Goal: Transaction & Acquisition: Purchase product/service

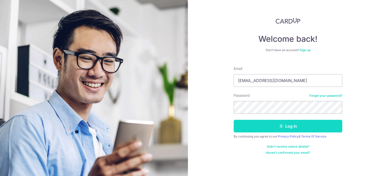
click at [288, 127] on button "Log in" at bounding box center [288, 125] width 109 height 13
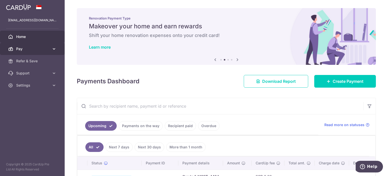
click at [37, 49] on span "Pay" at bounding box center [32, 48] width 33 height 5
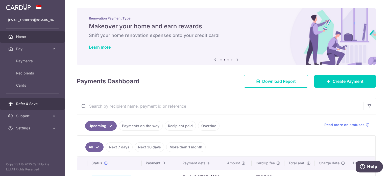
click at [23, 103] on span "Refer & Save" at bounding box center [32, 103] width 33 height 5
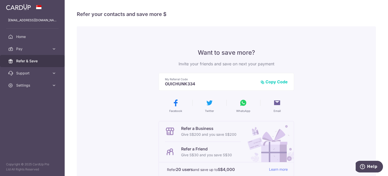
scroll to position [25, 0]
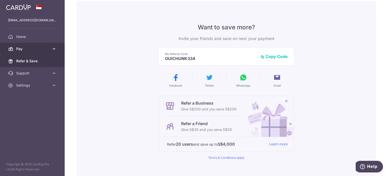
click at [19, 51] on span "Pay" at bounding box center [32, 48] width 33 height 5
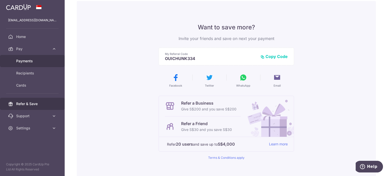
click at [29, 61] on span "Payments" at bounding box center [32, 60] width 33 height 5
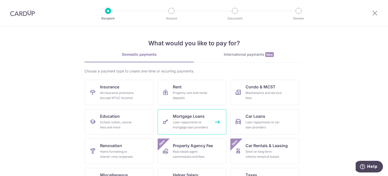
click at [186, 123] on div "Loan repayments to mortgage loan providers" at bounding box center [191, 124] width 36 height 10
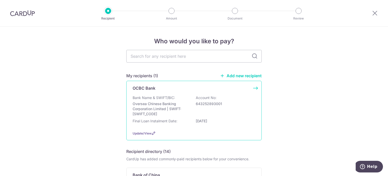
click at [254, 87] on div "OCBC Bank Bank Name & SWIFT/BIC: Oversea Chinese Banking Corporation Limited | …" at bounding box center [193, 110] width 135 height 59
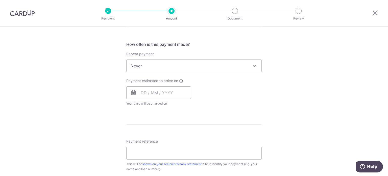
scroll to position [29, 0]
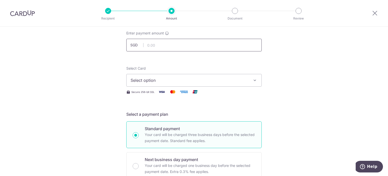
click at [158, 44] on input "text" at bounding box center [193, 45] width 135 height 13
type input "1,315.80"
click at [168, 78] on span "Select option" at bounding box center [190, 80] width 118 height 6
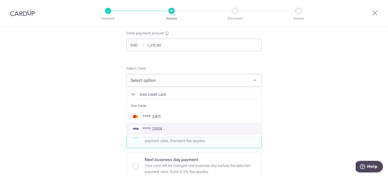
drag, startPoint x: 157, startPoint y: 127, endPoint x: 143, endPoint y: 123, distance: 14.1
click at [157, 127] on span "**** 2004" at bounding box center [152, 128] width 19 height 6
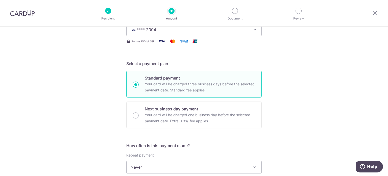
click at [87, 110] on div "Tell us more about your payment Enter payment amount SGD 1,315.80 1315.80 Selec…" at bounding box center [194, 175] width 388 height 457
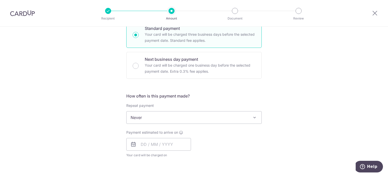
scroll to position [130, 0]
click at [98, 111] on div "Tell us more about your payment Enter payment amount SGD 1,315.80 1315.80 Selec…" at bounding box center [194, 124] width 388 height 457
click at [145, 142] on input "text" at bounding box center [158, 143] width 65 height 13
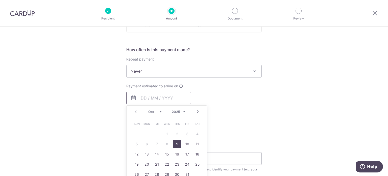
scroll to position [181, 0]
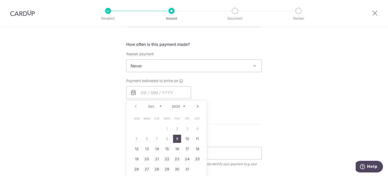
click at [101, 129] on div "Tell us more about your payment Enter payment amount SGD 1,315.80 1315.80 Selec…" at bounding box center [194, 74] width 388 height 457
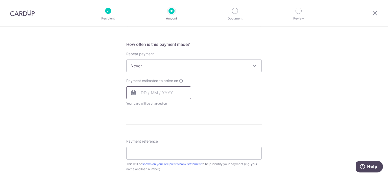
click at [162, 97] on input "text" at bounding box center [158, 92] width 65 height 13
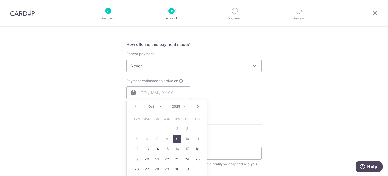
click at [195, 106] on link "Next" at bounding box center [198, 106] width 6 height 6
drag, startPoint x: 196, startPoint y: 126, endPoint x: 238, endPoint y: 107, distance: 46.0
click at [196, 126] on link "1" at bounding box center [197, 128] width 8 height 8
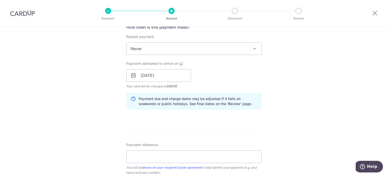
scroll to position [206, 0]
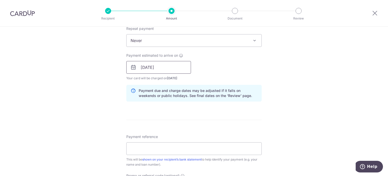
click at [174, 64] on input "01/11/2025" at bounding box center [158, 67] width 65 height 13
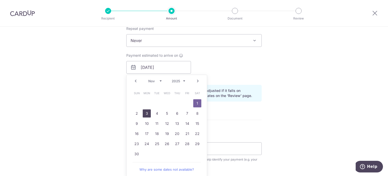
click at [144, 113] on link "3" at bounding box center [147, 113] width 8 height 8
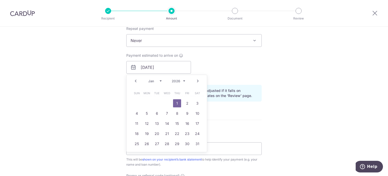
type input "03/11/2025"
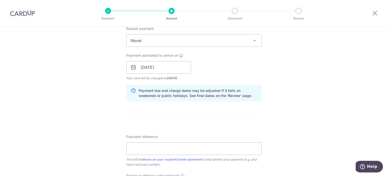
click at [103, 104] on div "Tell us more about your payment Enter payment amount SGD 1,315.80 1315.80 Selec…" at bounding box center [194, 59] width 388 height 478
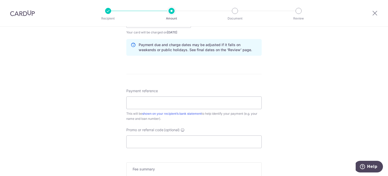
scroll to position [257, 0]
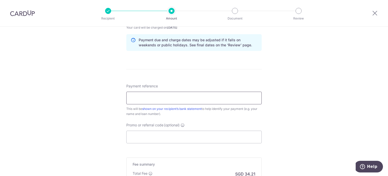
click at [144, 97] on input "Payment reference" at bounding box center [193, 97] width 135 height 13
type input "Mortgage"
click at [158, 137] on input "Promo or referral code (optional)" at bounding box center [193, 136] width 135 height 13
paste input "OFF225"
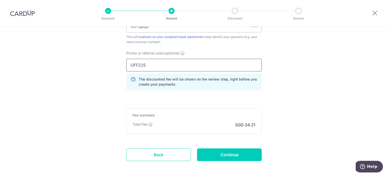
scroll to position [351, 0]
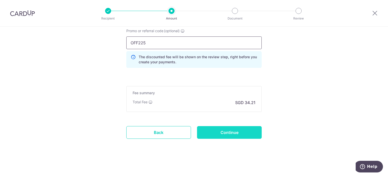
type input "OFF225"
click at [238, 134] on input "Continue" at bounding box center [229, 132] width 65 height 13
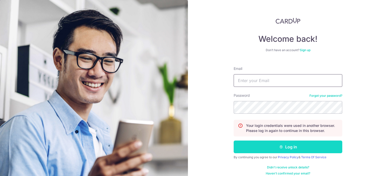
type input "[EMAIL_ADDRESS][DOMAIN_NAME]"
click at [274, 151] on button "Log in" at bounding box center [288, 146] width 109 height 13
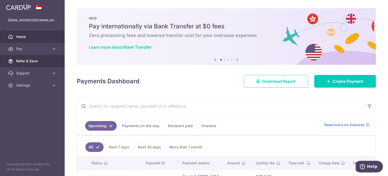
click at [26, 60] on span "Refer & Save" at bounding box center [32, 60] width 33 height 5
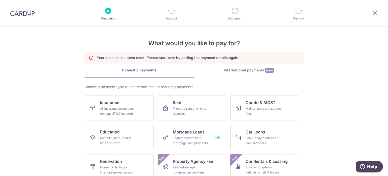
click at [199, 131] on span "Mortgage Loans" at bounding box center [189, 132] width 32 height 6
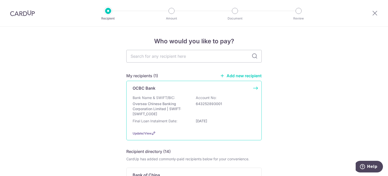
click at [254, 87] on div "OCBC Bank Bank Name & SWIFT/BIC: Oversea Chinese Banking Corporation Limited | …" at bounding box center [193, 110] width 135 height 59
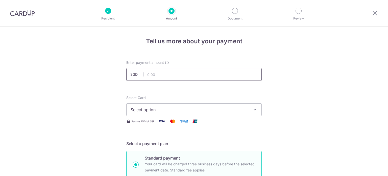
click at [161, 76] on input "text" at bounding box center [193, 74] width 135 height 13
type input "1,315.80"
click at [153, 109] on span "Select option" at bounding box center [190, 109] width 118 height 6
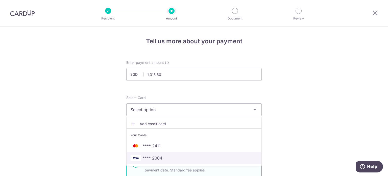
click at [153, 157] on span "**** 2004" at bounding box center [152, 158] width 19 height 6
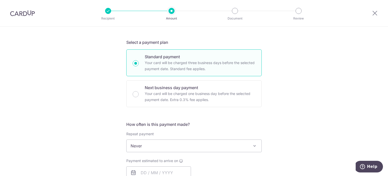
scroll to position [177, 0]
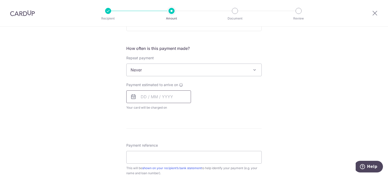
click at [142, 95] on input "text" at bounding box center [158, 96] width 65 height 13
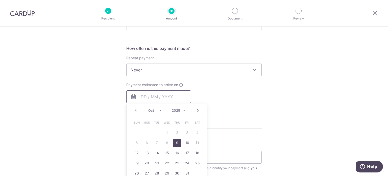
click at [158, 97] on input "text" at bounding box center [158, 96] width 65 height 13
click at [196, 110] on link "Next" at bounding box center [198, 110] width 6 height 6
click at [148, 141] on link "3" at bounding box center [147, 142] width 8 height 8
type input "[DATE]"
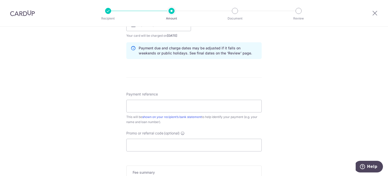
scroll to position [253, 0]
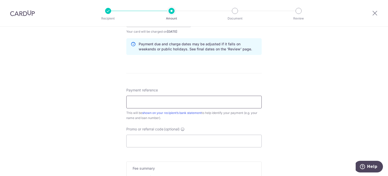
click at [141, 102] on input "Payment reference" at bounding box center [193, 101] width 135 height 13
type input "Mortgage"
click at [141, 136] on input "Promo or referral code (optional)" at bounding box center [193, 140] width 135 height 13
paste input "OFF225"
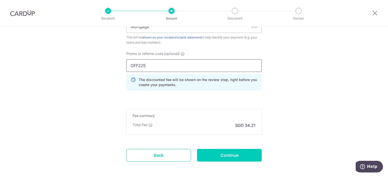
scroll to position [328, 0]
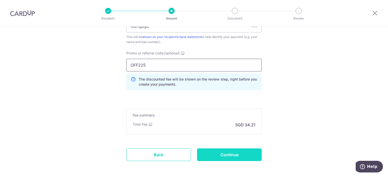
type input "OFF225"
click at [243, 149] on input "Continue" at bounding box center [229, 154] width 65 height 13
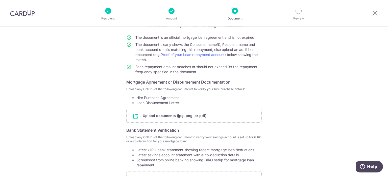
scroll to position [51, 0]
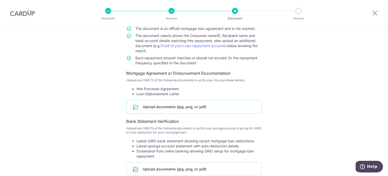
click at [173, 109] on input "file" at bounding box center [194, 106] width 135 height 13
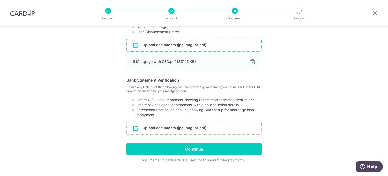
scroll to position [122, 0]
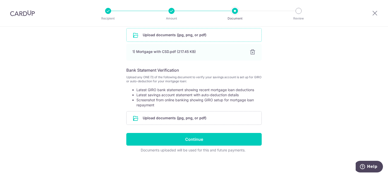
click at [254, 92] on li "Latest GIRO bank statement showing recent mortgage loan deductions" at bounding box center [198, 89] width 125 height 5
click at [186, 117] on input "file" at bounding box center [194, 117] width 135 height 13
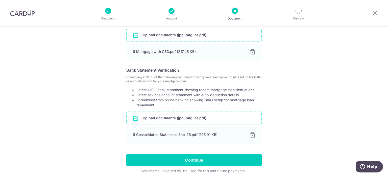
click at [85, 87] on div "Help us verify your payment Your supporting documents will enable us to approve…" at bounding box center [194, 50] width 388 height 292
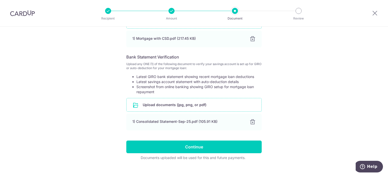
scroll to position [143, 0]
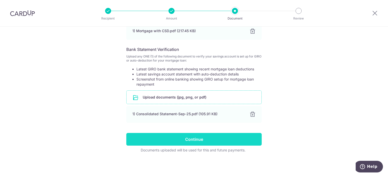
click at [179, 137] on input "Continue" at bounding box center [193, 139] width 135 height 13
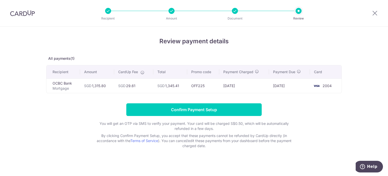
click at [121, 48] on div "Review payment details All payments(1) Recipient Amount CardUp Fee Total Promo …" at bounding box center [193, 92] width 295 height 111
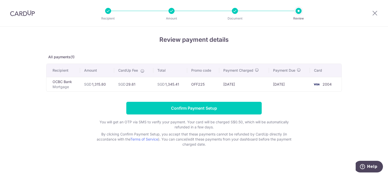
scroll to position [2, 0]
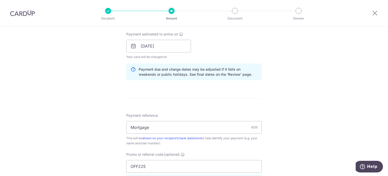
scroll to position [328, 0]
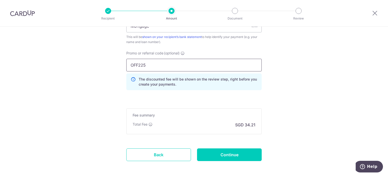
drag, startPoint x: 150, startPoint y: 64, endPoint x: 104, endPoint y: 65, distance: 45.7
paste input "3HOME25R"
type input "3HOME25R"
click at [230, 155] on input "Continue" at bounding box center [229, 154] width 65 height 13
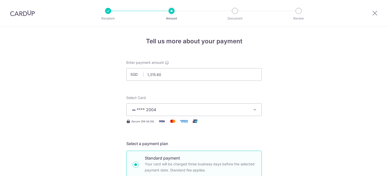
scroll to position [358, 0]
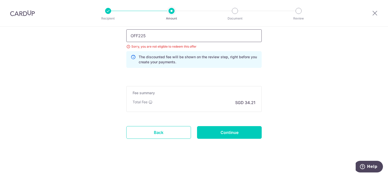
drag, startPoint x: 147, startPoint y: 34, endPoint x: 96, endPoint y: 38, distance: 51.4
paste input "RENO25ONE"
type input "RENO25ONE"
click at [247, 130] on input "Continue" at bounding box center [229, 132] width 65 height 13
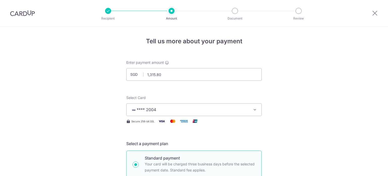
scroll to position [358, 0]
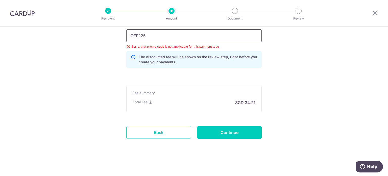
drag, startPoint x: 146, startPoint y: 35, endPoint x: 106, endPoint y: 35, distance: 39.6
type input "JUSTINR678"
click at [244, 131] on input "Continue" at bounding box center [229, 132] width 65 height 13
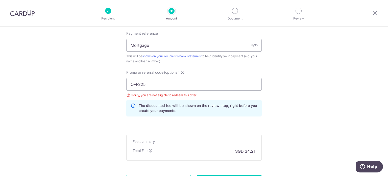
scroll to position [307, 0]
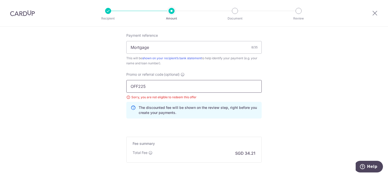
drag, startPoint x: 146, startPoint y: 87, endPoint x: 113, endPoint y: 87, distance: 32.6
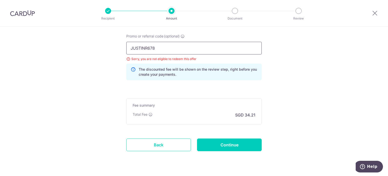
scroll to position [358, 0]
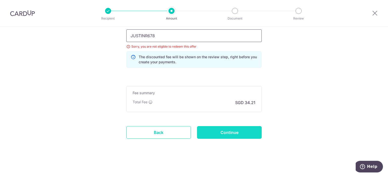
type input "JUSTINR678"
click at [231, 128] on input "Continue" at bounding box center [229, 132] width 65 height 13
drag, startPoint x: 142, startPoint y: 38, endPoint x: 111, endPoint y: 38, distance: 31.3
paste input "REC18"
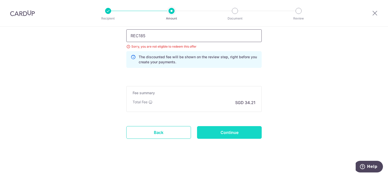
type input "REC185"
click at [231, 130] on input "Continue" at bounding box center [229, 132] width 65 height 13
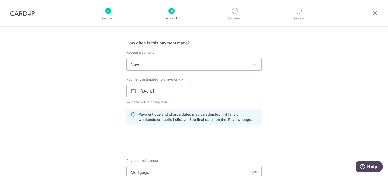
scroll to position [202, 0]
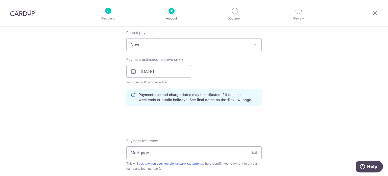
click at [206, 44] on span "Never" at bounding box center [194, 44] width 135 height 12
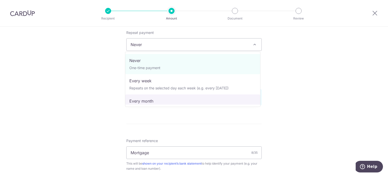
select select "3"
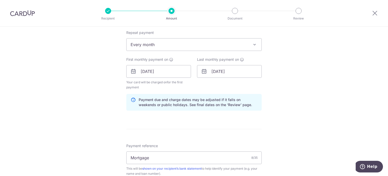
click at [97, 74] on div "Tell us more about your payment Enter payment amount SGD 1,315.80 1315.80 Selec…" at bounding box center [194, 80] width 388 height 512
click at [166, 70] on input "03/11/2025" at bounding box center [158, 71] width 65 height 13
click at [235, 70] on input "01/01/2026" at bounding box center [229, 71] width 65 height 13
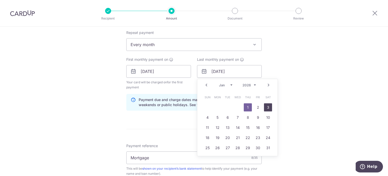
click at [267, 108] on link "3" at bounding box center [268, 107] width 8 height 8
type input "03/01/2026"
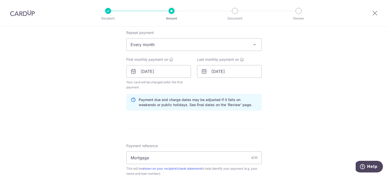
drag, startPoint x: 291, startPoint y: 92, endPoint x: 289, endPoint y: 91, distance: 2.6
click at [291, 92] on div "Tell us more about your payment Enter payment amount SGD 1,315.80 1315.80 Selec…" at bounding box center [194, 80] width 388 height 512
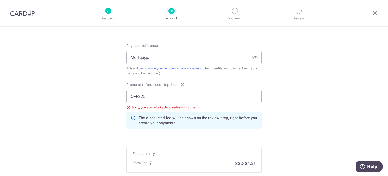
scroll to position [303, 0]
drag, startPoint x: 152, startPoint y: 54, endPoint x: 115, endPoint y: 54, distance: 36.4
paste input "3HOME25R"
drag, startPoint x: 151, startPoint y: 50, endPoint x: 69, endPoint y: 49, distance: 81.8
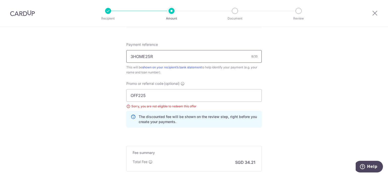
type input "m"
type input "Mortgage"
drag, startPoint x: 146, startPoint y: 93, endPoint x: 120, endPoint y: 94, distance: 26.6
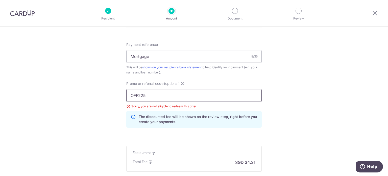
paste input "3HOME25R"
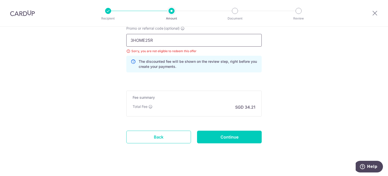
scroll to position [363, 0]
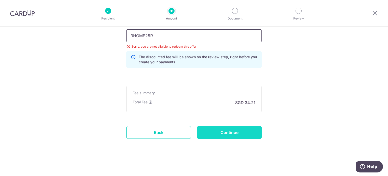
type input "3HOME25R"
click at [224, 132] on input "Continue" at bounding box center [229, 132] width 65 height 13
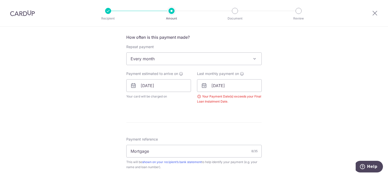
scroll to position [179, 0]
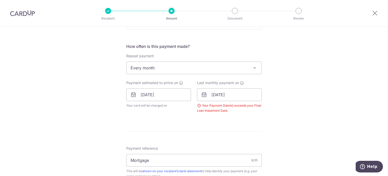
click at [301, 89] on div "Tell us more about your payment Enter payment amount SGD 1,315.80 1315.80 Selec…" at bounding box center [194, 90] width 388 height 485
click at [246, 92] on input "03/01/2026" at bounding box center [229, 94] width 65 height 13
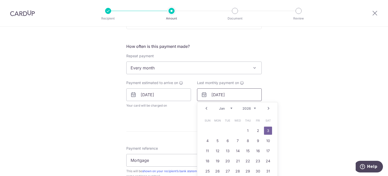
scroll to position [204, 0]
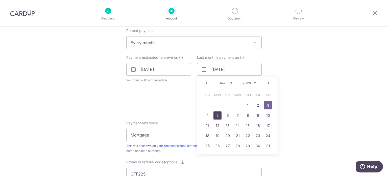
click at [215, 113] on link "5" at bounding box center [217, 115] width 8 height 8
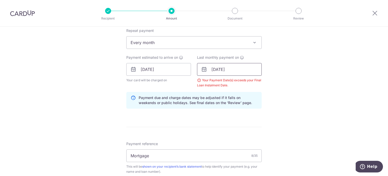
click at [243, 68] on input "05/01/2026" at bounding box center [229, 69] width 65 height 13
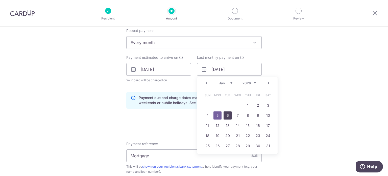
click at [226, 114] on link "6" at bounding box center [227, 115] width 8 height 8
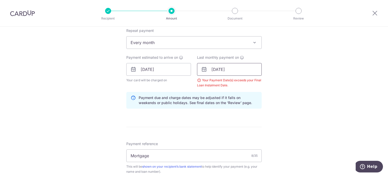
click at [236, 68] on input "06/01/2026" at bounding box center [229, 69] width 65 height 13
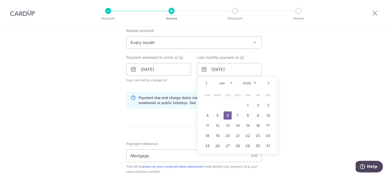
click at [205, 80] on link "Prev" at bounding box center [206, 83] width 6 height 6
click at [237, 145] on link "31" at bounding box center [238, 145] width 8 height 8
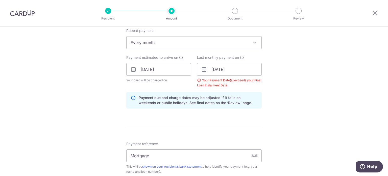
click at [288, 91] on div "Tell us more about your payment Enter payment amount SGD 1,315.80 1315.80 Selec…" at bounding box center [194, 74] width 388 height 505
click at [247, 68] on input "31/12/2025" at bounding box center [229, 69] width 65 height 13
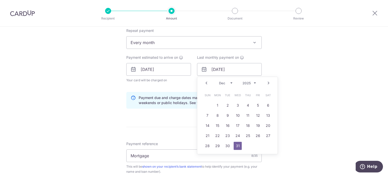
click at [291, 77] on div "Tell us more about your payment Enter payment amount SGD 1,315.80 1315.80 Selec…" at bounding box center [194, 74] width 388 height 505
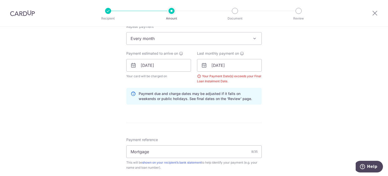
scroll to position [227, 0]
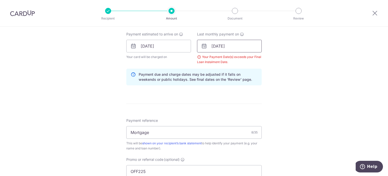
click at [237, 46] on input "31/12/2025" at bounding box center [229, 46] width 65 height 13
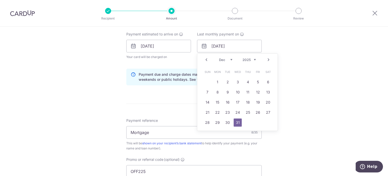
click at [265, 58] on link "Next" at bounding box center [268, 60] width 6 height 6
click at [225, 81] on link "3" at bounding box center [227, 82] width 8 height 8
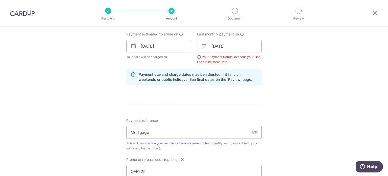
click at [283, 69] on div "Tell us more about your payment Enter payment amount SGD 1,315.80 1315.80 Selec…" at bounding box center [194, 51] width 388 height 505
click at [236, 43] on input "03/02/2026" at bounding box center [229, 46] width 65 height 13
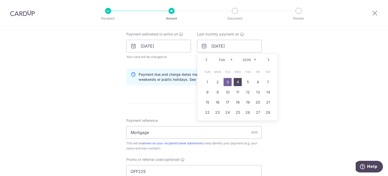
click at [239, 84] on link "4" at bounding box center [238, 82] width 8 height 8
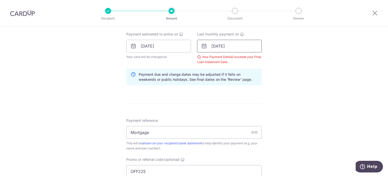
click at [238, 44] on input "04/02/2026" at bounding box center [229, 46] width 65 height 13
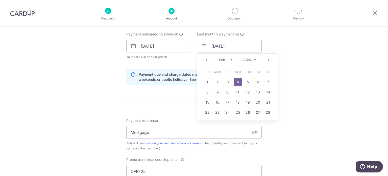
click at [276, 51] on div "Tell us more about your payment Enter payment amount SGD 1,315.80 1315.80 Selec…" at bounding box center [194, 51] width 388 height 505
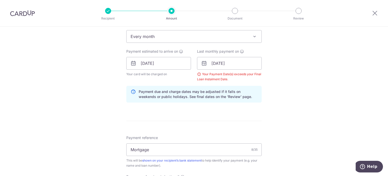
scroll to position [202, 0]
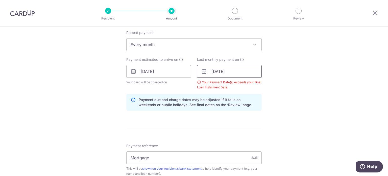
click at [243, 70] on input "04/02/2026" at bounding box center [229, 71] width 65 height 13
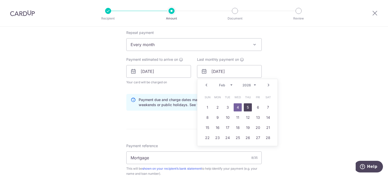
click at [246, 106] on link "5" at bounding box center [248, 107] width 8 height 8
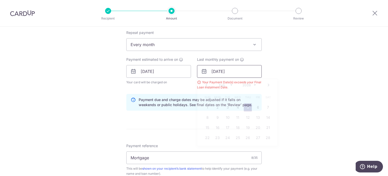
click at [240, 70] on input "05/02/2026" at bounding box center [229, 71] width 65 height 13
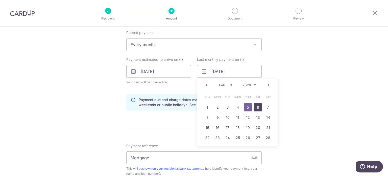
click at [255, 105] on link "6" at bounding box center [258, 107] width 8 height 8
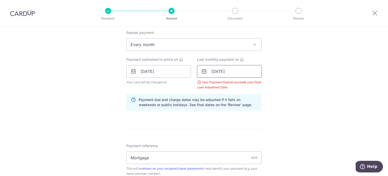
drag, startPoint x: 232, startPoint y: 70, endPoint x: 229, endPoint y: 73, distance: 4.3
click at [232, 70] on input "06/02/2026" at bounding box center [229, 71] width 65 height 13
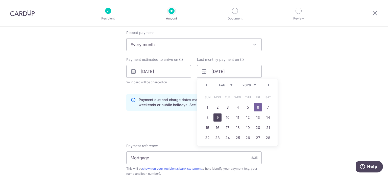
click at [214, 117] on link "9" at bounding box center [217, 117] width 8 height 8
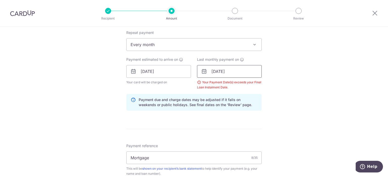
click at [236, 72] on input "09/02/2026" at bounding box center [229, 71] width 65 height 13
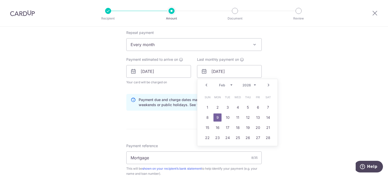
click at [205, 86] on link "Prev" at bounding box center [206, 85] width 6 height 6
click at [247, 106] on link "4" at bounding box center [248, 107] width 8 height 8
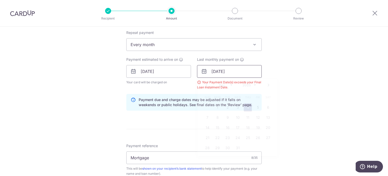
click at [238, 70] on input "04/12/2025" at bounding box center [229, 71] width 65 height 13
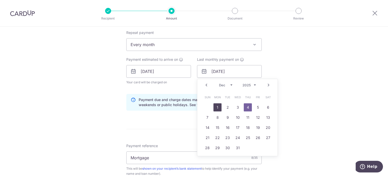
click at [218, 106] on link "1" at bounding box center [217, 107] width 8 height 8
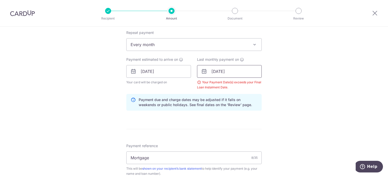
click at [231, 69] on input "01/12/2025" at bounding box center [229, 71] width 65 height 13
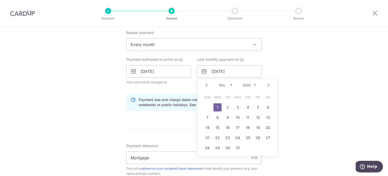
click at [205, 86] on link "Prev" at bounding box center [206, 85] width 6 height 6
click at [206, 158] on link "30" at bounding box center [207, 158] width 8 height 8
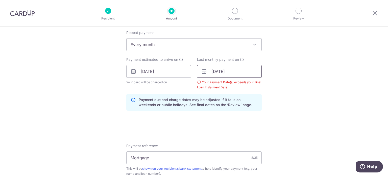
click at [215, 72] on input "30/11/2025" at bounding box center [229, 71] width 65 height 13
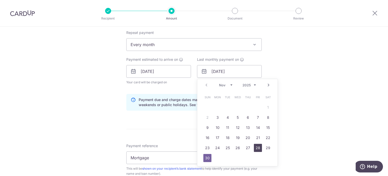
click at [257, 145] on link "28" at bounding box center [258, 147] width 8 height 8
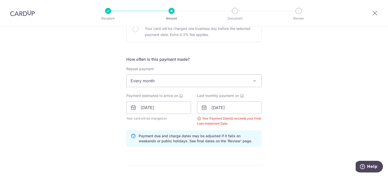
scroll to position [177, 0]
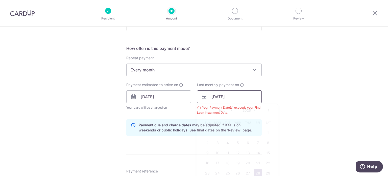
click at [248, 96] on input "28/11/2025" at bounding box center [229, 96] width 65 height 13
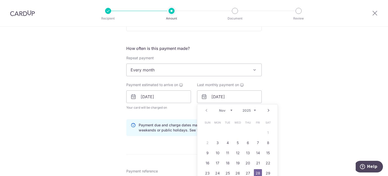
click at [265, 110] on link "Next" at bounding box center [268, 110] width 6 height 6
click at [258, 133] on link "2" at bounding box center [258, 132] width 8 height 8
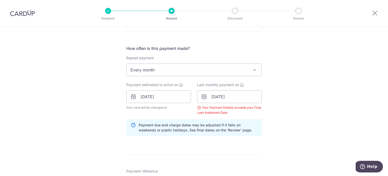
click at [290, 107] on div "Tell us more about your payment Enter payment amount SGD 1,315.80 1315.80 Selec…" at bounding box center [194, 102] width 388 height 505
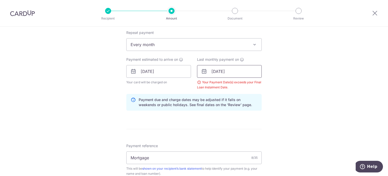
click at [242, 67] on input "02/01/2026" at bounding box center [229, 71] width 65 height 13
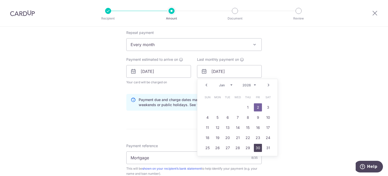
click at [254, 148] on link "30" at bounding box center [258, 147] width 8 height 8
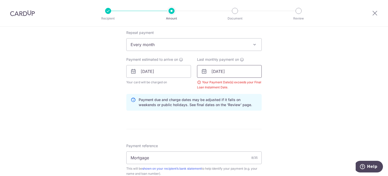
click at [237, 71] on input "30/01/2026" at bounding box center [229, 71] width 65 height 13
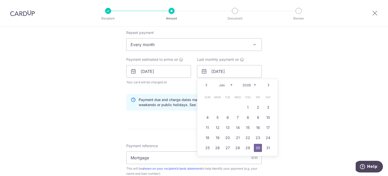
click at [266, 85] on link "Next" at bounding box center [268, 85] width 6 height 6
click at [267, 85] on link "Next" at bounding box center [268, 85] width 6 height 6
click at [255, 107] on link "3" at bounding box center [258, 107] width 8 height 8
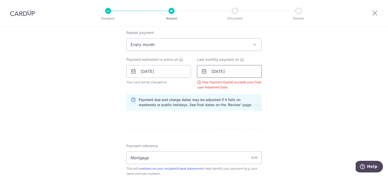
click at [243, 68] on input "03/04/2026" at bounding box center [229, 71] width 65 height 13
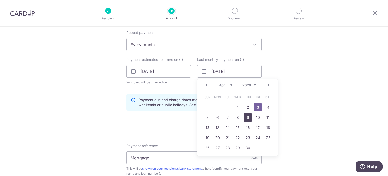
click at [245, 116] on link "9" at bounding box center [248, 117] width 8 height 8
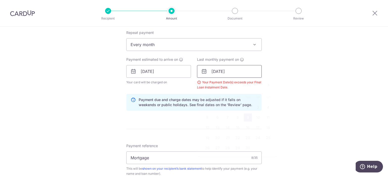
click at [233, 72] on input "09/04/2026" at bounding box center [229, 71] width 65 height 13
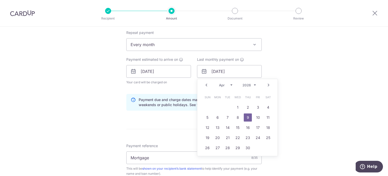
click at [204, 84] on link "Prev" at bounding box center [206, 85] width 6 height 6
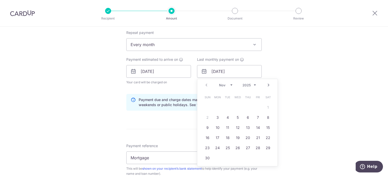
click at [204, 84] on div "Prev Next Nov Dec 2025 2026 2027 2028 2029 2030 2031 2032 2033 2034 2035" at bounding box center [237, 85] width 80 height 12
click at [216, 117] on link "3" at bounding box center [217, 117] width 8 height 8
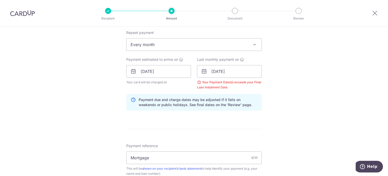
click at [281, 91] on div "Tell us more about your payment Enter payment amount SGD 1,315.80 1315.80 Selec…" at bounding box center [194, 76] width 388 height 505
click at [234, 72] on input "03/11/2025" at bounding box center [229, 71] width 65 height 13
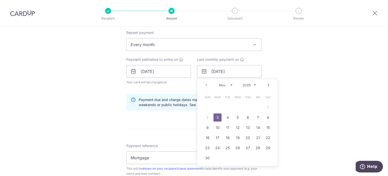
click at [265, 83] on link "Next" at bounding box center [268, 85] width 6 height 6
click at [255, 105] on link "2" at bounding box center [258, 107] width 8 height 8
type input "02/01/2026"
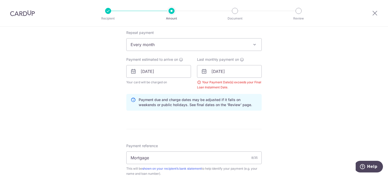
click at [284, 82] on div "Tell us more about your payment Enter payment amount SGD 1,315.80 1315.80 Selec…" at bounding box center [194, 76] width 388 height 505
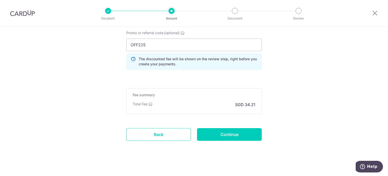
scroll to position [356, 0]
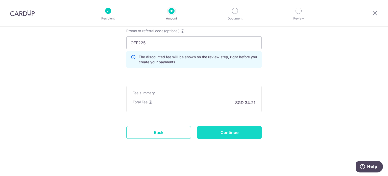
click at [242, 130] on input "Continue" at bounding box center [229, 132] width 65 height 13
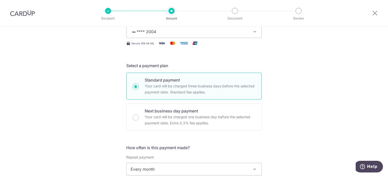
scroll to position [154, 0]
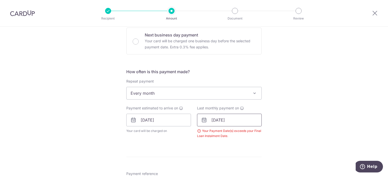
click at [231, 120] on input "02/01/2026" at bounding box center [229, 119] width 65 height 13
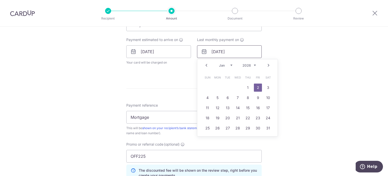
scroll to position [229, 0]
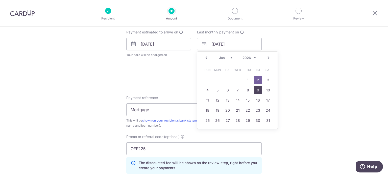
click at [257, 89] on link "9" at bounding box center [258, 90] width 8 height 8
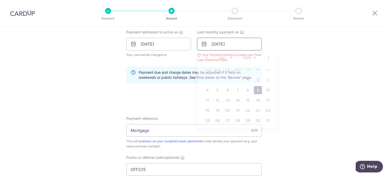
click at [245, 42] on input "09/01/2026" at bounding box center [229, 44] width 65 height 13
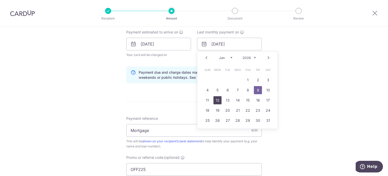
click at [216, 97] on link "12" at bounding box center [217, 100] width 8 height 8
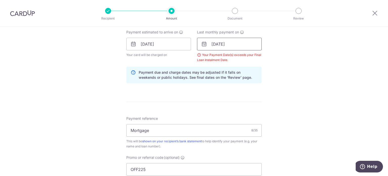
click at [238, 44] on input "12/01/2026" at bounding box center [229, 44] width 65 height 13
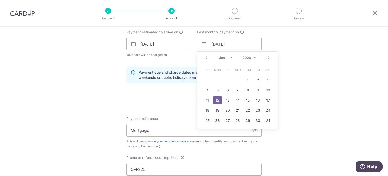
click at [287, 53] on div "Tell us more about your payment Enter payment amount SGD 1,315.80 1315.80 Selec…" at bounding box center [194, 49] width 388 height 505
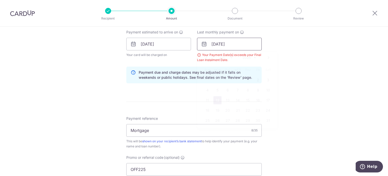
click at [246, 45] on input "12/01/2026" at bounding box center [229, 44] width 65 height 13
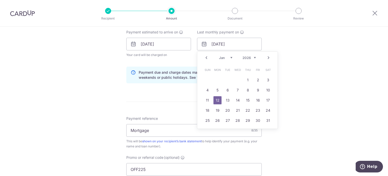
click at [268, 57] on link "Next" at bounding box center [268, 58] width 6 height 6
click at [268, 56] on link "Next" at bounding box center [268, 58] width 6 height 6
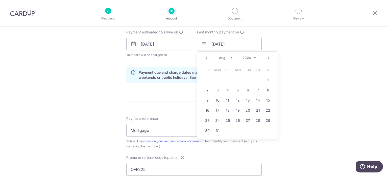
click at [268, 56] on link "Next" at bounding box center [268, 58] width 6 height 6
click at [244, 81] on link "4" at bounding box center [248, 80] width 8 height 8
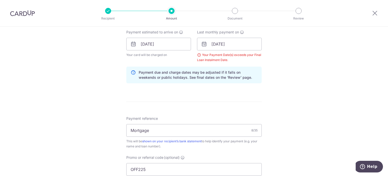
click at [267, 60] on div "Tell us more about your payment Enter payment amount SGD 1,315.80 1315.80 Selec…" at bounding box center [194, 49] width 388 height 505
click at [238, 43] on input "04/02/2027" at bounding box center [229, 44] width 65 height 13
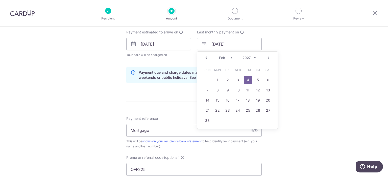
click at [205, 55] on link "Prev" at bounding box center [206, 58] width 6 height 6
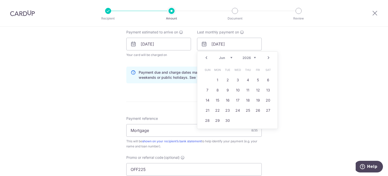
click at [205, 55] on link "Prev" at bounding box center [206, 58] width 6 height 6
click at [213, 43] on input "04/02/2027" at bounding box center [229, 44] width 65 height 13
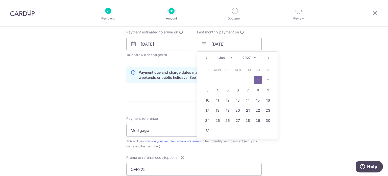
click at [277, 41] on div "Tell us more about your payment Enter payment amount SGD 1,315.80 1315.80 Selec…" at bounding box center [194, 49] width 388 height 505
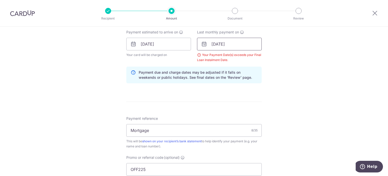
click at [239, 41] on input "01/01/2027" at bounding box center [229, 44] width 65 height 13
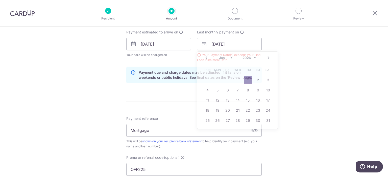
click at [286, 54] on div "Tell us more about your payment Enter payment amount SGD 1,315.80 1315.80 Selec…" at bounding box center [194, 49] width 388 height 505
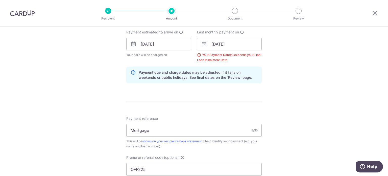
click at [291, 56] on div "Tell us more about your payment Enter payment amount SGD 1,315.80 1315.80 Selec…" at bounding box center [194, 49] width 388 height 505
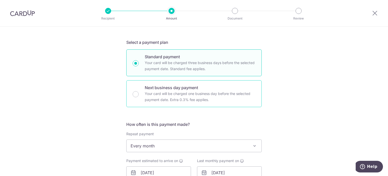
scroll to position [202, 0]
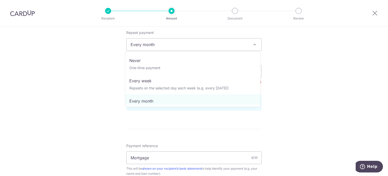
click at [202, 46] on span "Every month" at bounding box center [194, 44] width 135 height 12
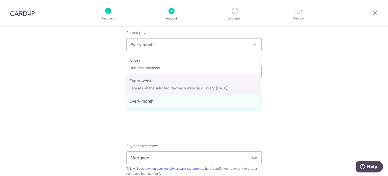
click at [282, 70] on div "Tell us more about your payment Enter payment amount SGD 1,315.80 1315.80 Selec…" at bounding box center [194, 76] width 388 height 505
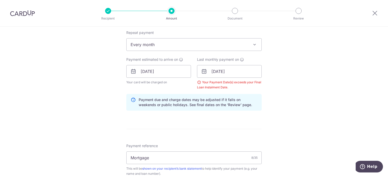
click at [193, 46] on span "Every month" at bounding box center [194, 44] width 135 height 12
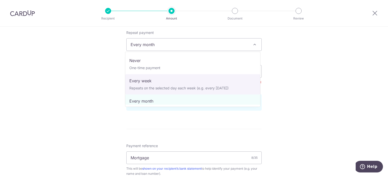
scroll to position [25, 0]
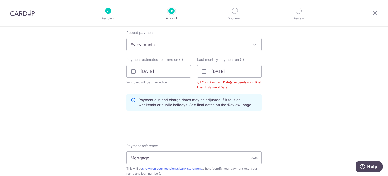
click at [287, 81] on div "Tell us more about your payment Enter payment amount SGD 1,315.80 1315.80 Selec…" at bounding box center [194, 76] width 388 height 505
click at [236, 71] on input "01/01/2026" at bounding box center [229, 71] width 65 height 13
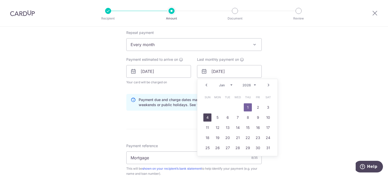
click at [205, 117] on link "4" at bounding box center [207, 117] width 8 height 8
type input "04/01/2026"
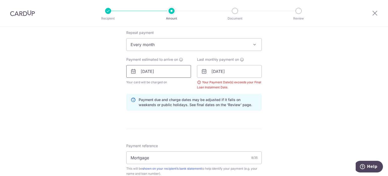
click at [165, 70] on input "03/11/2025" at bounding box center [158, 71] width 65 height 13
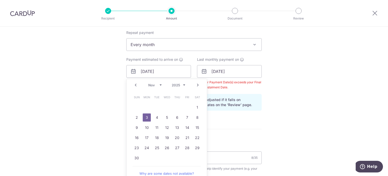
click at [136, 86] on link "Prev" at bounding box center [136, 85] width 6 height 6
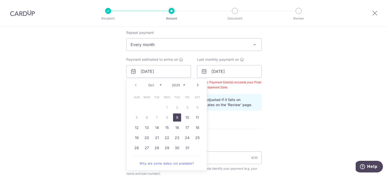
click at [174, 117] on link "9" at bounding box center [177, 117] width 8 height 8
type input "09/10/2025"
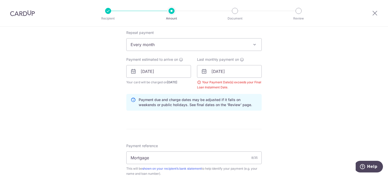
click at [283, 79] on div "Tell us more about your payment Enter payment amount SGD 1,315.80 1315.80 Selec…" at bounding box center [194, 76] width 388 height 505
click at [239, 70] on input "04/01/2026" at bounding box center [229, 71] width 65 height 13
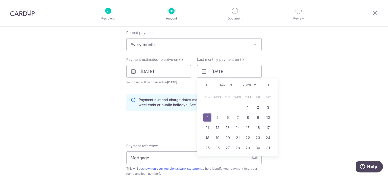
click at [206, 85] on link "Prev" at bounding box center [206, 85] width 6 height 6
click at [246, 107] on link "4" at bounding box center [248, 107] width 8 height 8
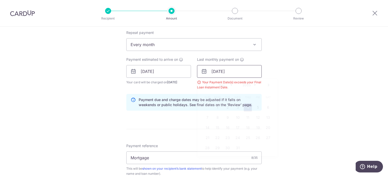
click at [241, 73] on input "04/12/2025" at bounding box center [229, 71] width 65 height 13
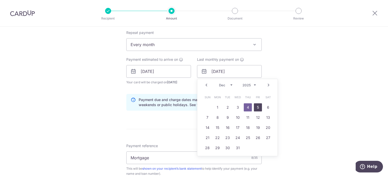
click at [259, 106] on link "5" at bounding box center [258, 107] width 8 height 8
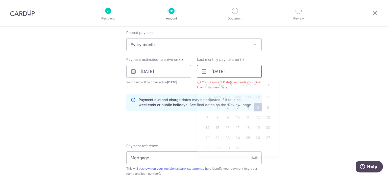
click at [234, 71] on input "05/12/2025" at bounding box center [229, 71] width 65 height 13
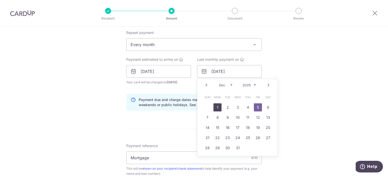
click at [216, 108] on link "1" at bounding box center [217, 107] width 8 height 8
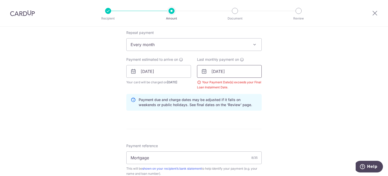
click at [235, 73] on input "01/12/2025" at bounding box center [229, 71] width 65 height 13
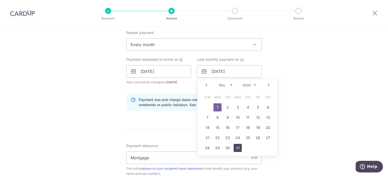
click at [234, 145] on link "31" at bounding box center [238, 147] width 8 height 8
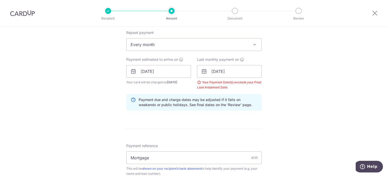
click at [270, 75] on div "Tell us more about your payment Enter payment amount SGD 1,315.80 1315.80 Selec…" at bounding box center [194, 76] width 388 height 505
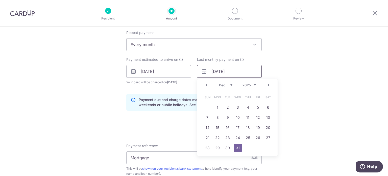
drag, startPoint x: 214, startPoint y: 69, endPoint x: 208, endPoint y: 69, distance: 6.3
click at [208, 69] on input "31/12/2025" at bounding box center [229, 71] width 65 height 13
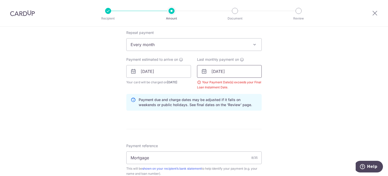
click at [218, 68] on input "12/12/2025" at bounding box center [229, 71] width 65 height 13
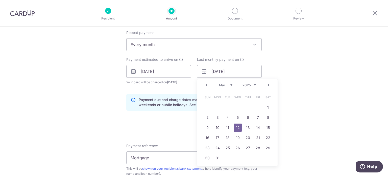
click at [306, 109] on div "Tell us more about your payment Enter payment amount SGD 1,315.80 1315.80 Selec…" at bounding box center [194, 76] width 388 height 505
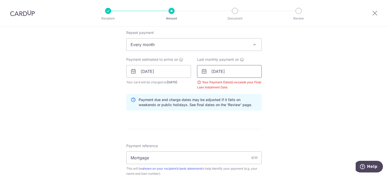
click at [219, 70] on input "12/31/2025" at bounding box center [229, 71] width 65 height 13
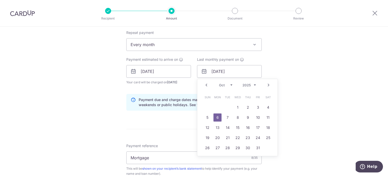
click at [267, 85] on link "Next" at bounding box center [268, 85] width 6 height 6
drag, startPoint x: 267, startPoint y: 85, endPoint x: 196, endPoint y: 84, distance: 70.7
click at [197, 84] on div "Prev Next Jan Feb Mar Apr May Jun Jul Aug Sep Oct Nov Dec 2024 2025 2026 2027 2…" at bounding box center [237, 85] width 80 height 12
click at [258, 138] on link "26" at bounding box center [258, 137] width 8 height 8
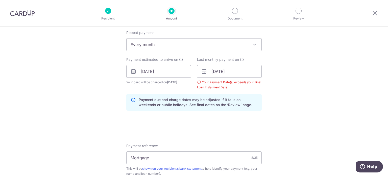
click at [284, 94] on div "Tell us more about your payment Enter payment amount SGD 1,315.80 1315.80 Selec…" at bounding box center [194, 76] width 388 height 505
click at [236, 71] on input "26/12/2025" at bounding box center [229, 71] width 65 height 13
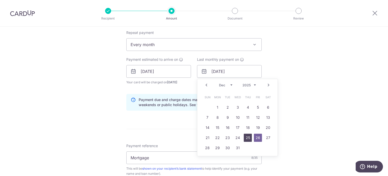
click at [248, 136] on link "25" at bounding box center [248, 137] width 8 height 8
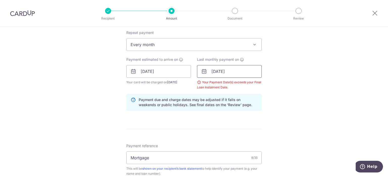
click at [242, 71] on input "25/12/2025" at bounding box center [229, 71] width 65 height 13
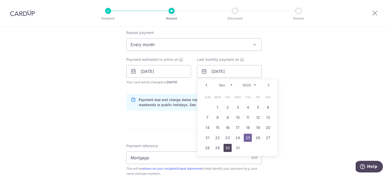
click at [229, 148] on link "30" at bounding box center [227, 147] width 8 height 8
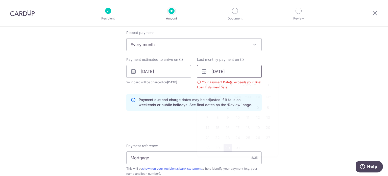
click at [247, 69] on input "30/12/2025" at bounding box center [229, 71] width 65 height 13
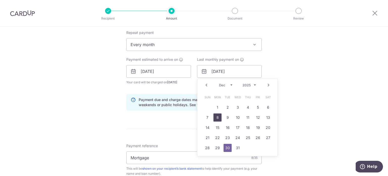
click at [217, 117] on link "8" at bounding box center [217, 117] width 8 height 8
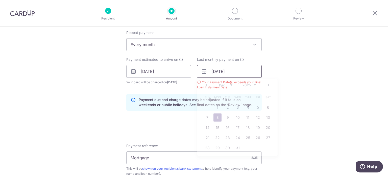
click at [237, 73] on input "08/12/2025" at bounding box center [229, 71] width 65 height 13
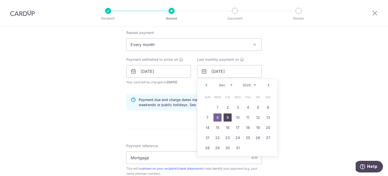
click at [227, 116] on link "9" at bounding box center [227, 117] width 8 height 8
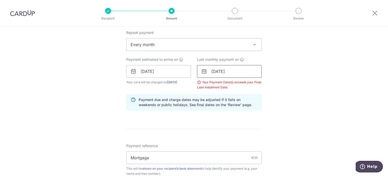
click at [237, 72] on input "[DATE]" at bounding box center [229, 71] width 65 height 13
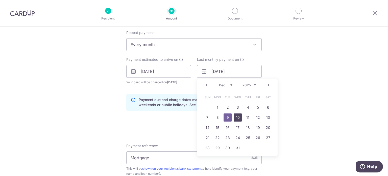
click at [238, 115] on link "10" at bounding box center [238, 117] width 8 height 8
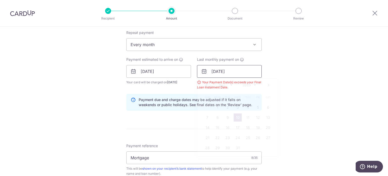
click at [236, 74] on input "10/12/2025" at bounding box center [229, 71] width 65 height 13
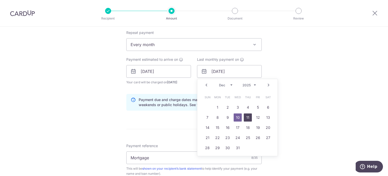
click at [245, 116] on link "11" at bounding box center [248, 117] width 8 height 8
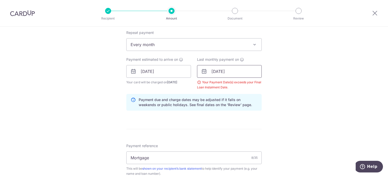
click at [238, 71] on input "11/12/2025" at bounding box center [229, 71] width 65 height 13
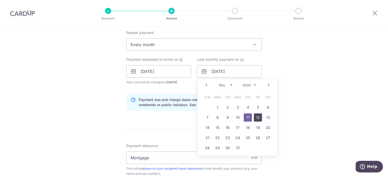
click at [254, 117] on link "12" at bounding box center [258, 117] width 8 height 8
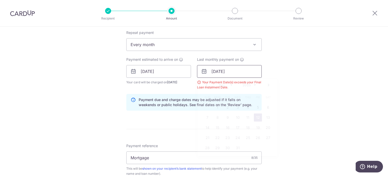
click at [241, 71] on input "12/12/2025" at bounding box center [229, 71] width 65 height 13
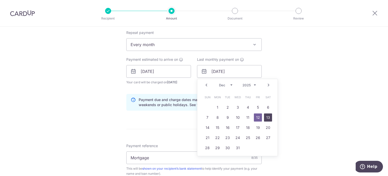
click at [267, 117] on link "13" at bounding box center [268, 117] width 8 height 8
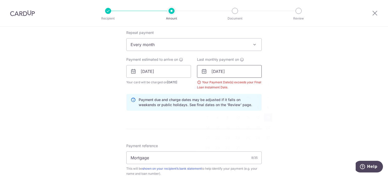
click at [246, 72] on input "13/12/2025" at bounding box center [229, 71] width 65 height 13
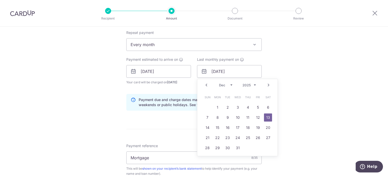
click at [266, 86] on link "Next" at bounding box center [268, 85] width 6 height 6
click at [247, 108] on link "1" at bounding box center [248, 107] width 8 height 8
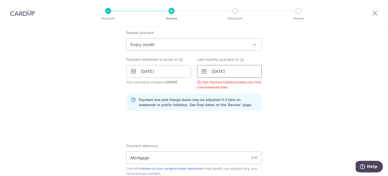
click at [243, 70] on input "01/01/2026" at bounding box center [229, 71] width 65 height 13
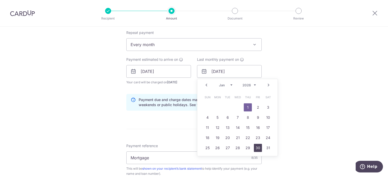
click at [257, 147] on link "30" at bounding box center [258, 147] width 8 height 8
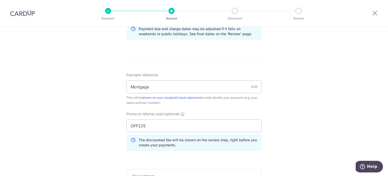
scroll to position [227, 0]
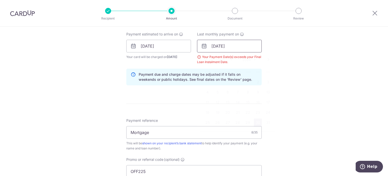
click at [232, 43] on input "30/01/2026" at bounding box center [229, 46] width 65 height 13
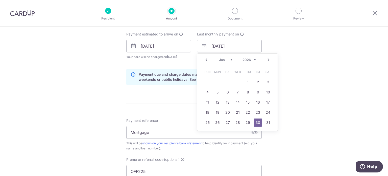
click at [206, 58] on link "Prev" at bounding box center [206, 60] width 6 height 6
click at [217, 80] on link "1" at bounding box center [217, 82] width 8 height 8
type input "01/12/2025"
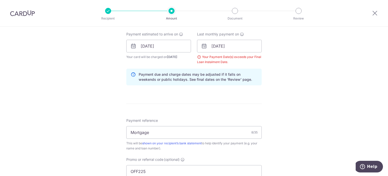
click at [278, 66] on div "Tell us more about your payment Enter payment amount SGD 1,315.80 1315.80 Selec…" at bounding box center [194, 51] width 388 height 505
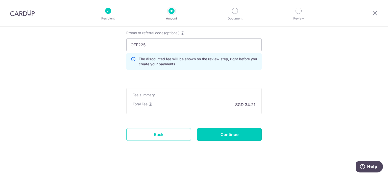
drag, startPoint x: 239, startPoint y: 131, endPoint x: 154, endPoint y: 73, distance: 103.0
drag, startPoint x: 139, startPoint y: 41, endPoint x: 110, endPoint y: 42, distance: 29.0
paste input "3HOME25R"
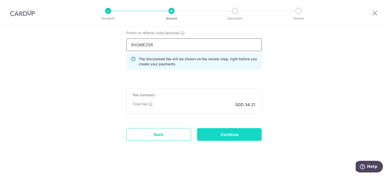
type input "3HOME25R"
click at [232, 133] on input "Continue" at bounding box center [229, 134] width 65 height 13
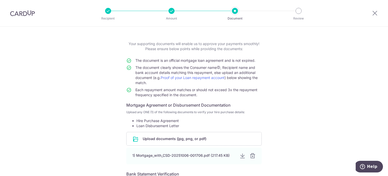
scroll to position [18, 0]
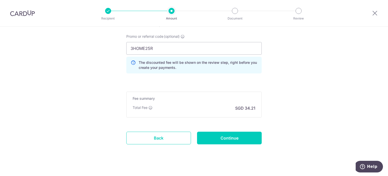
scroll to position [330, 0]
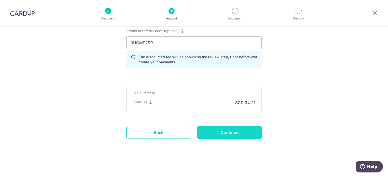
click at [232, 131] on input "Continue" at bounding box center [229, 132] width 65 height 13
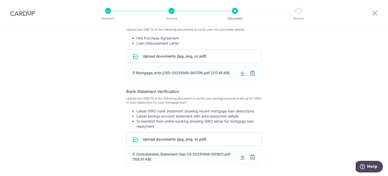
scroll to position [144, 0]
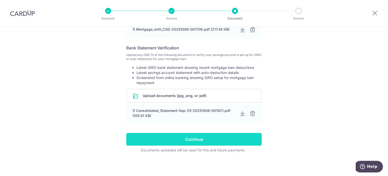
click at [215, 134] on input "Continue" at bounding box center [193, 139] width 135 height 13
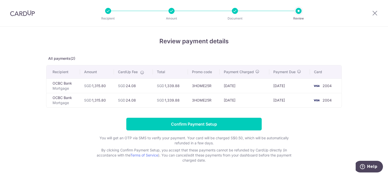
scroll to position [16, 0]
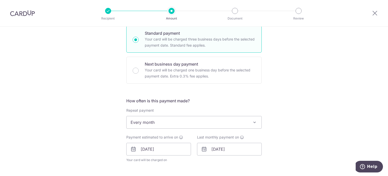
scroll to position [152, 0]
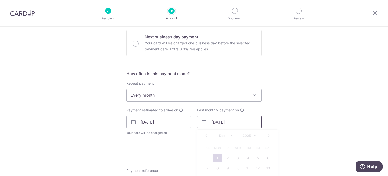
click at [239, 122] on input "[DATE]" at bounding box center [229, 121] width 65 height 13
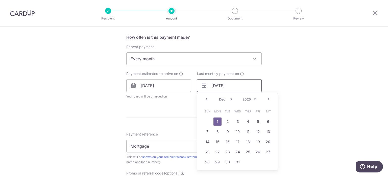
scroll to position [202, 0]
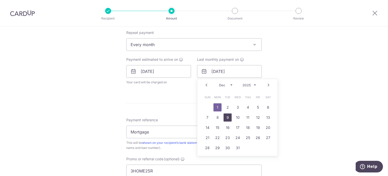
click at [226, 117] on link "9" at bounding box center [227, 117] width 8 height 8
type input "[DATE]"
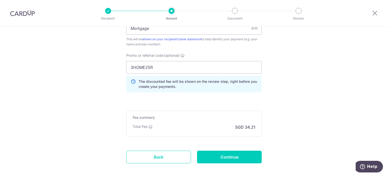
scroll to position [351, 0]
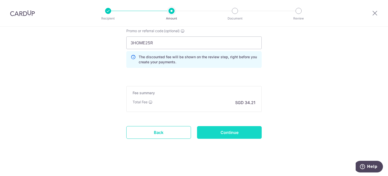
click at [230, 129] on input "Continue" at bounding box center [229, 132] width 65 height 13
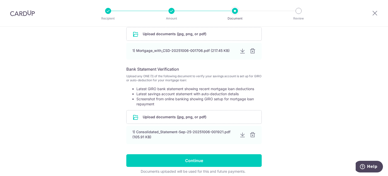
scroll to position [126, 0]
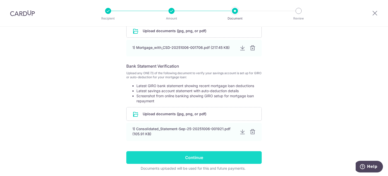
click at [215, 152] on input "Continue" at bounding box center [193, 157] width 135 height 13
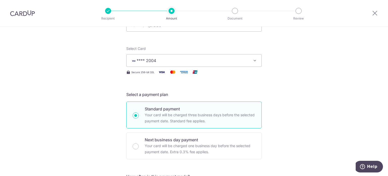
scroll to position [25, 0]
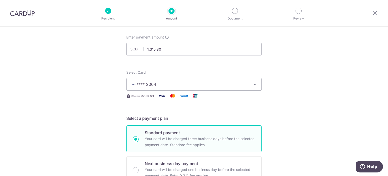
click at [254, 85] on icon "button" at bounding box center [254, 84] width 5 height 5
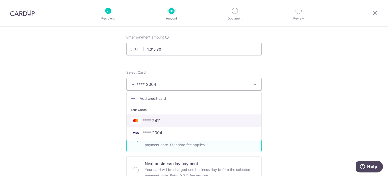
drag, startPoint x: 156, startPoint y: 121, endPoint x: 127, endPoint y: 114, distance: 30.2
click at [156, 121] on span "**** 2411" at bounding box center [152, 120] width 18 height 6
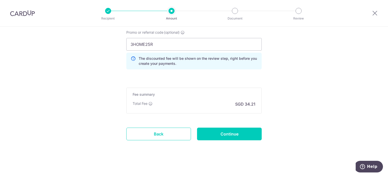
scroll to position [330, 0]
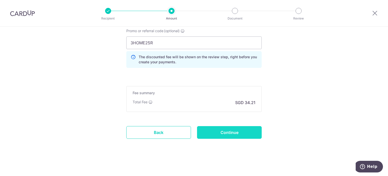
click at [235, 129] on input "Continue" at bounding box center [229, 132] width 65 height 13
